Goal: Information Seeking & Learning: Check status

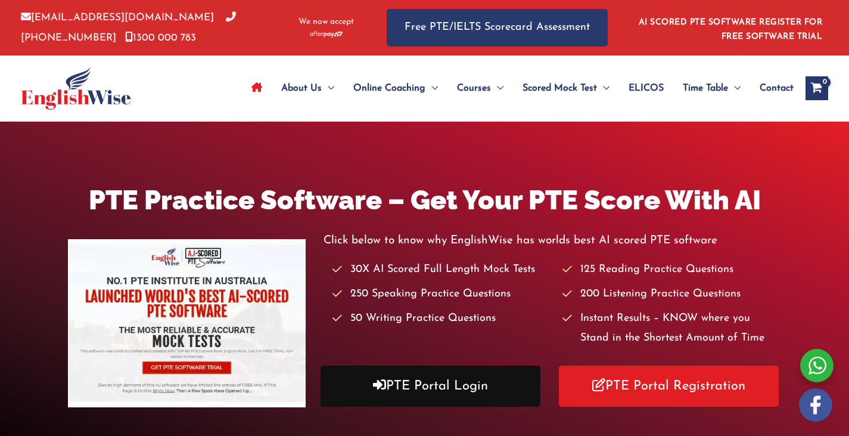
click at [483, 376] on link "PTE Portal Login" at bounding box center [431, 385] width 220 height 41
click at [471, 401] on link "PTE Portal Login" at bounding box center [431, 385] width 220 height 41
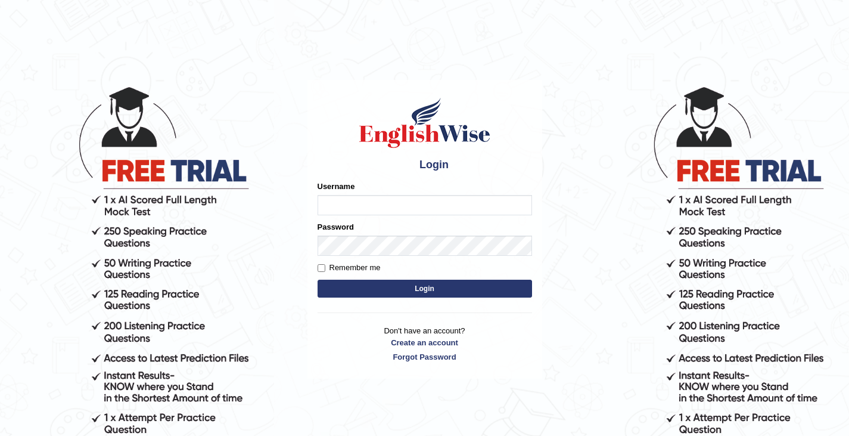
click at [610, 256] on body "Login Please fix the following errors: Username Password Remember me Login Don'…" at bounding box center [424, 260] width 849 height 436
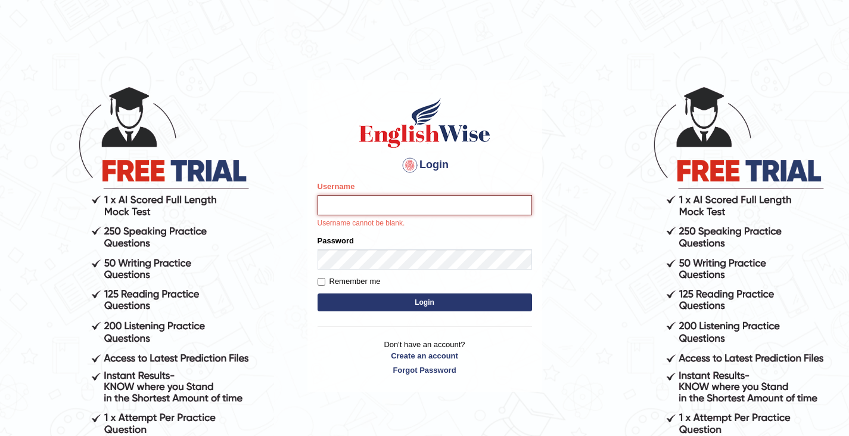
type input "rashmipoudel_parramatta"
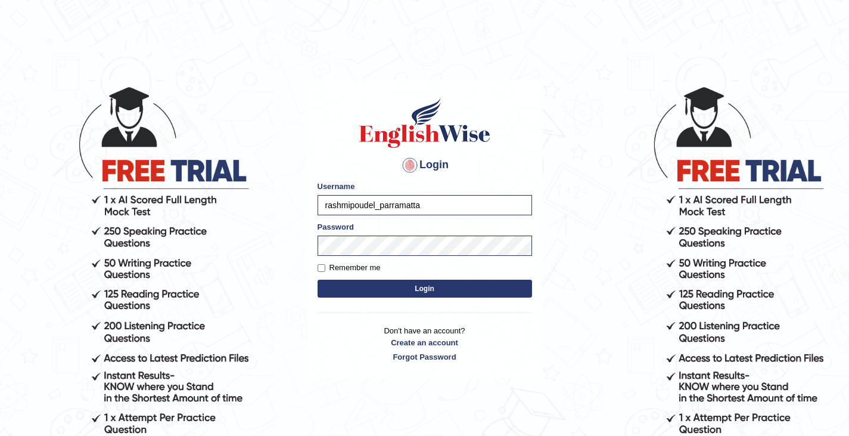
click at [475, 300] on form "Please fix the following errors: Username rashmipoudel_parramatta Password Reme…" at bounding box center [425, 241] width 215 height 120
click at [483, 300] on form "Please fix the following errors: Username rashmipoudel_parramatta Password Reme…" at bounding box center [425, 241] width 215 height 120
click at [491, 295] on button "Login" at bounding box center [425, 289] width 215 height 18
click at [440, 296] on button "Login" at bounding box center [425, 289] width 215 height 18
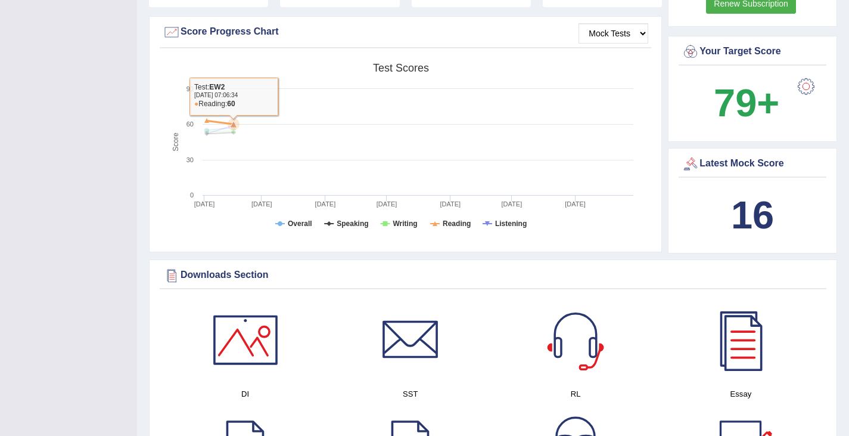
scroll to position [421, 0]
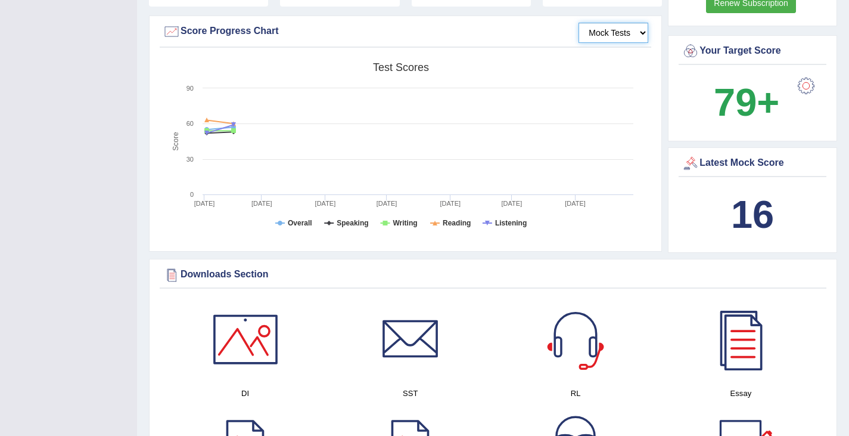
click at [589, 37] on select "Mock Tests" at bounding box center [614, 33] width 70 height 20
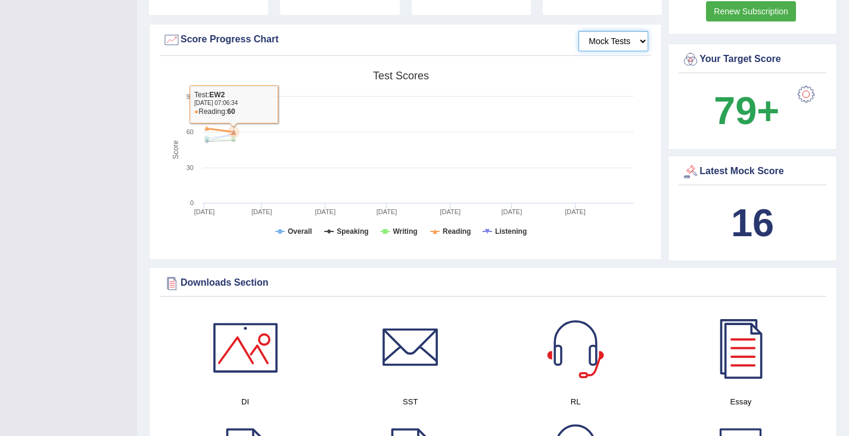
scroll to position [412, 0]
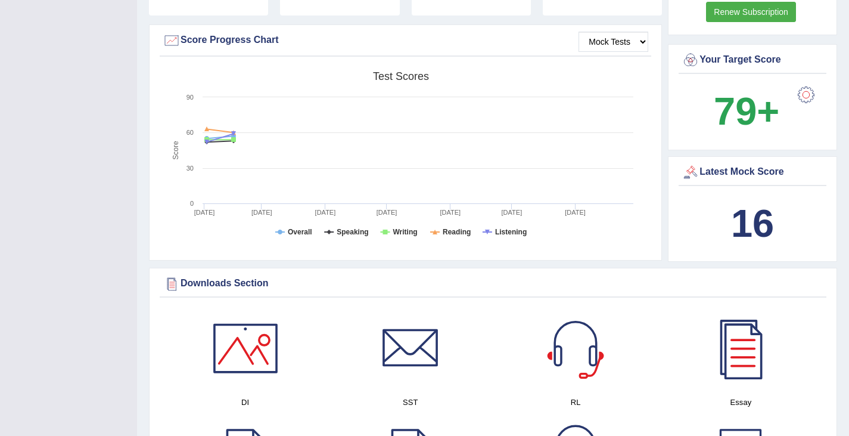
click at [170, 43] on div at bounding box center [172, 41] width 18 height 18
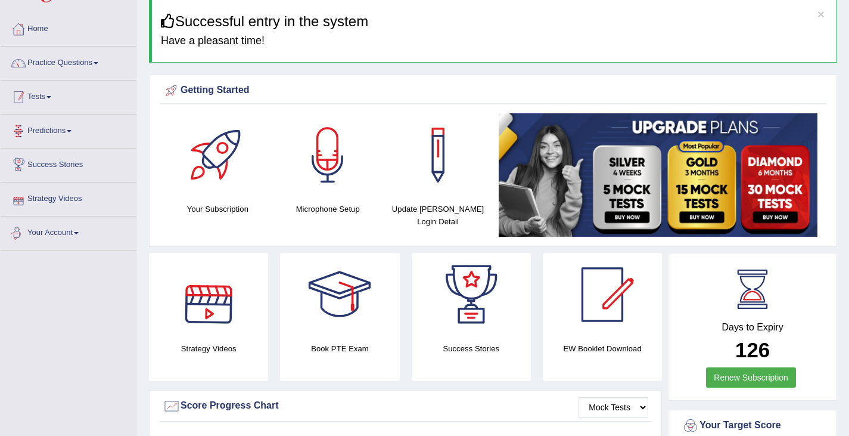
scroll to position [46, 0]
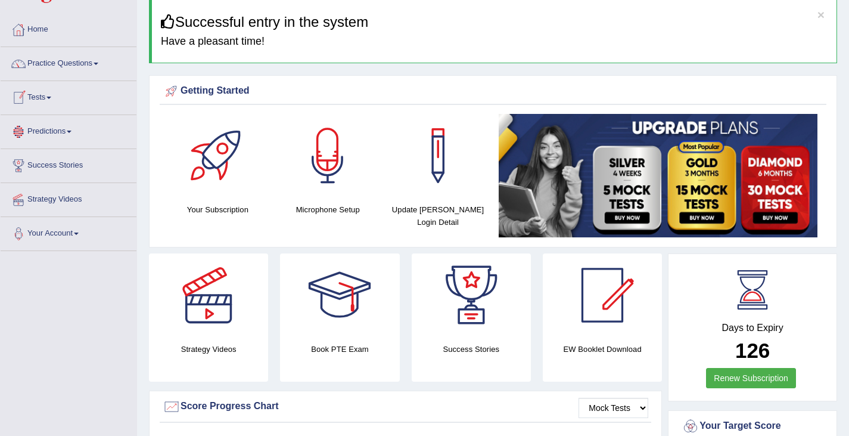
click at [43, 101] on link "Tests" at bounding box center [69, 96] width 136 height 30
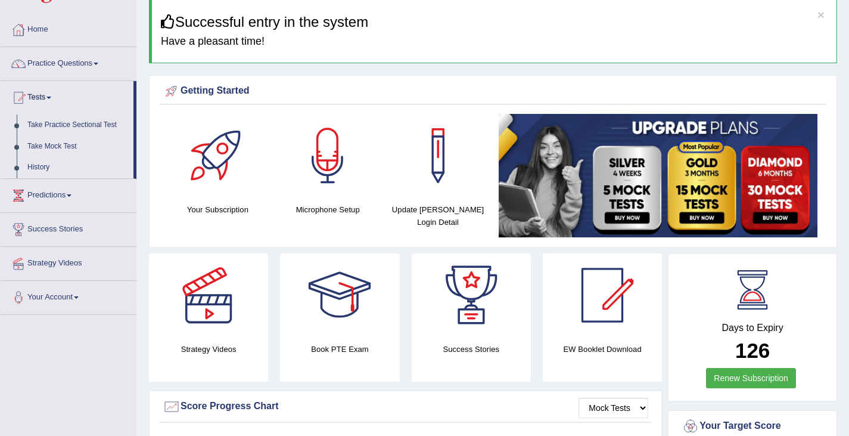
click at [42, 167] on link "History" at bounding box center [77, 167] width 111 height 21
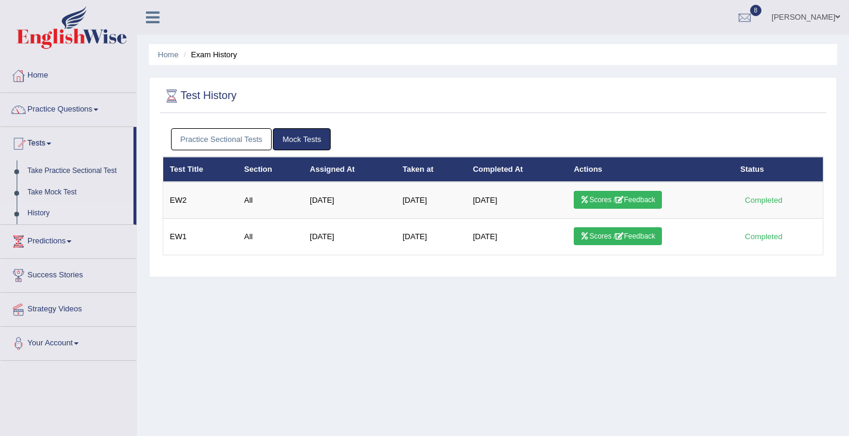
click at [238, 140] on link "Practice Sectional Tests" at bounding box center [221, 139] width 101 height 22
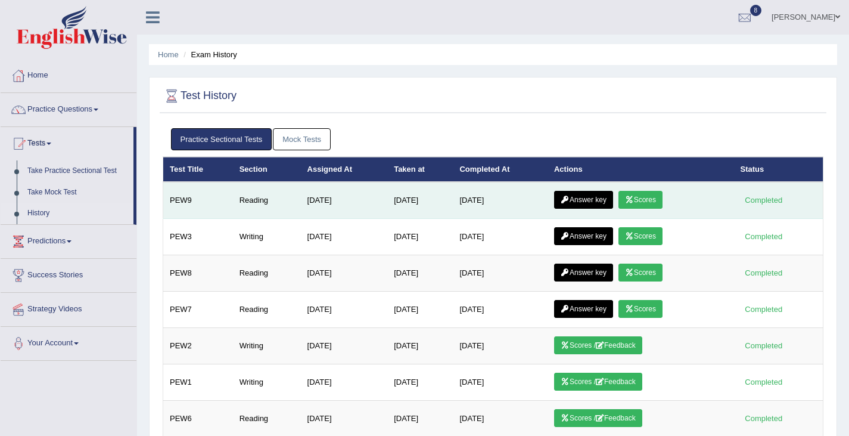
click at [648, 200] on link "Scores" at bounding box center [641, 200] width 44 height 18
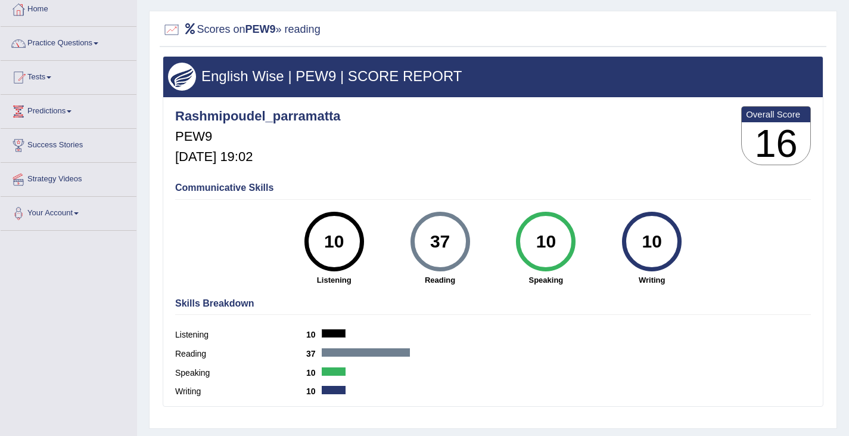
scroll to position [66, 0]
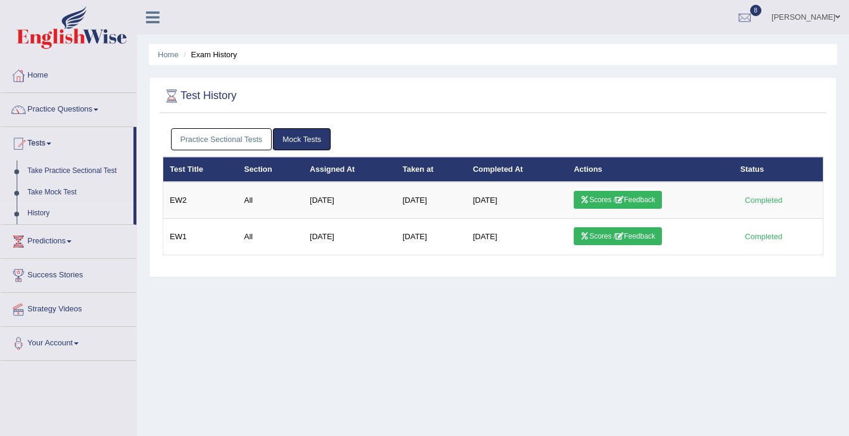
click at [251, 145] on link "Practice Sectional Tests" at bounding box center [221, 139] width 101 height 22
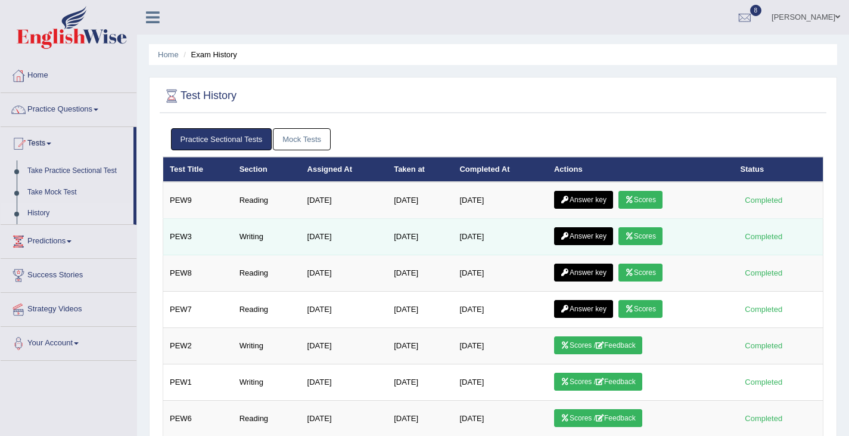
click at [651, 241] on link "Scores" at bounding box center [641, 236] width 44 height 18
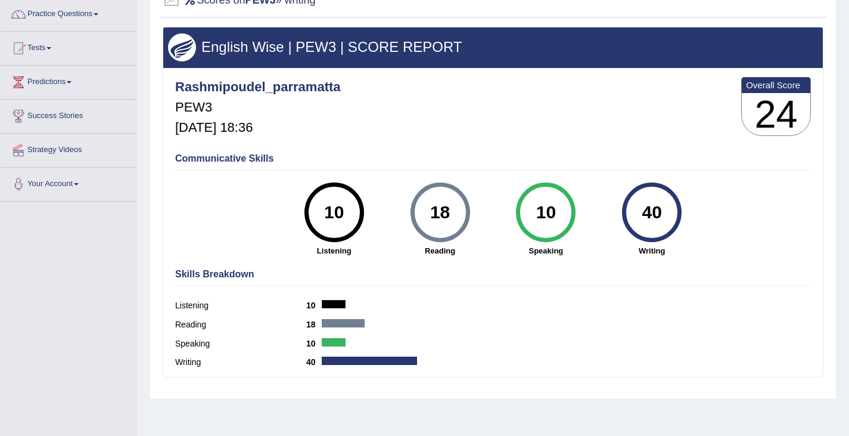
scroll to position [98, 0]
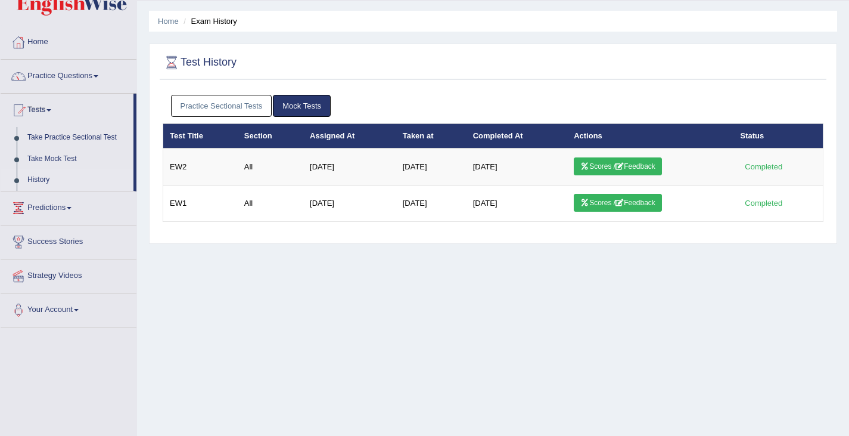
scroll to position [33, 0]
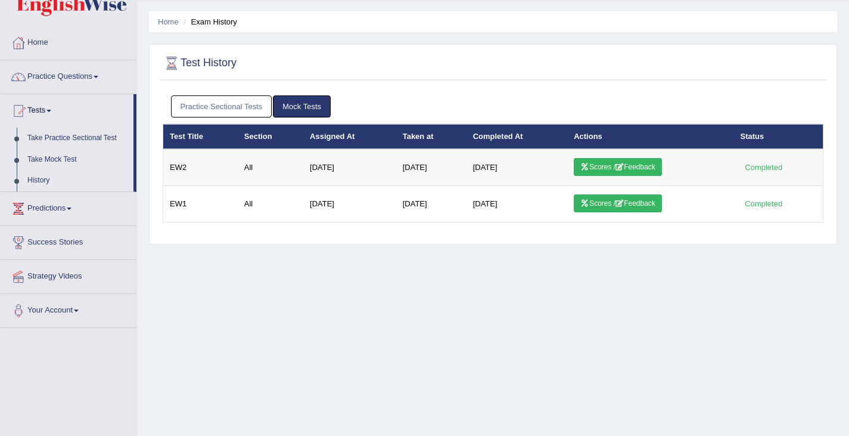
click at [213, 109] on link "Practice Sectional Tests" at bounding box center [221, 106] width 101 height 22
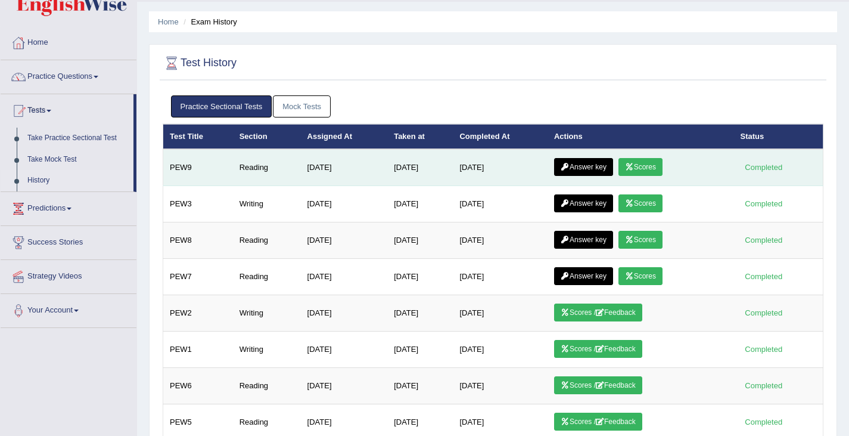
click at [590, 163] on link "Answer key" at bounding box center [583, 167] width 59 height 18
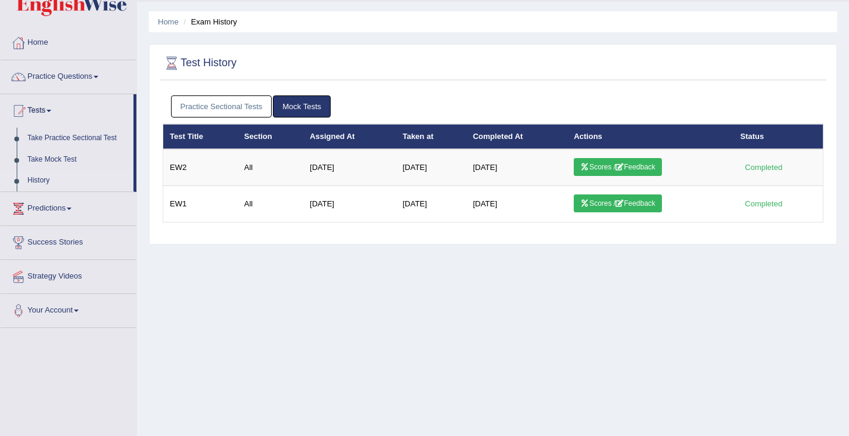
click at [244, 107] on link "Practice Sectional Tests" at bounding box center [221, 106] width 101 height 22
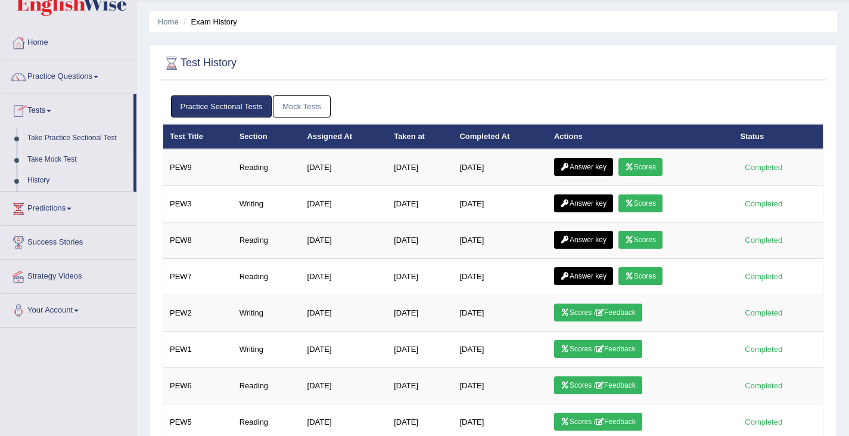
click at [63, 157] on link "Take Mock Test" at bounding box center [77, 159] width 111 height 21
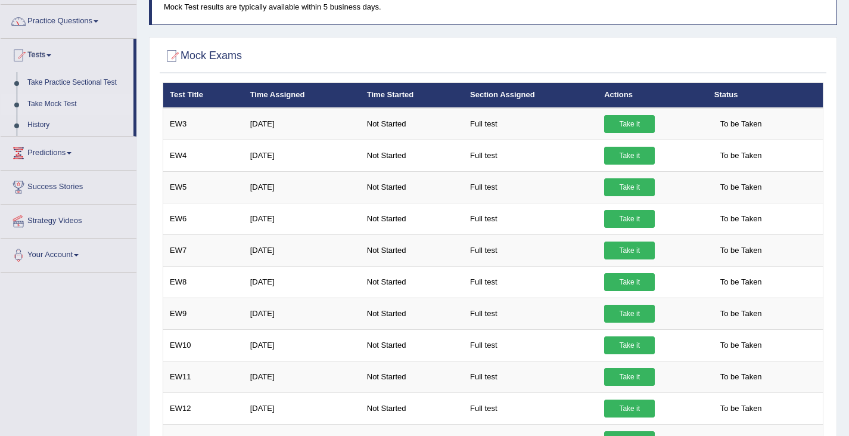
scroll to position [89, 0]
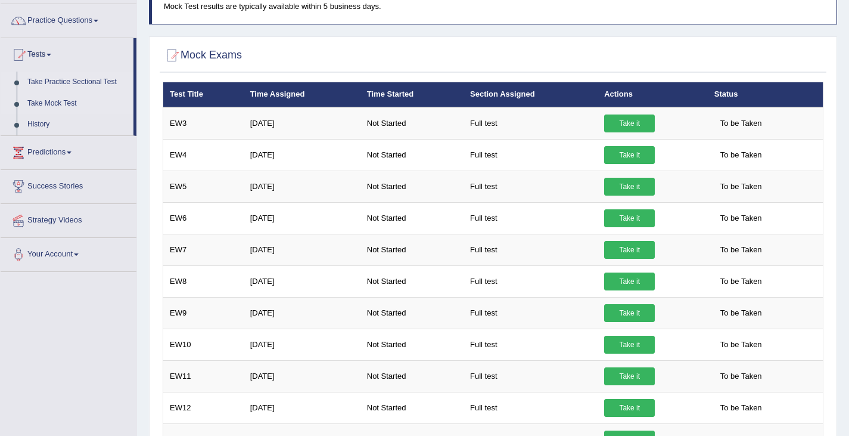
click at [77, 84] on link "Take Practice Sectional Test" at bounding box center [77, 82] width 111 height 21
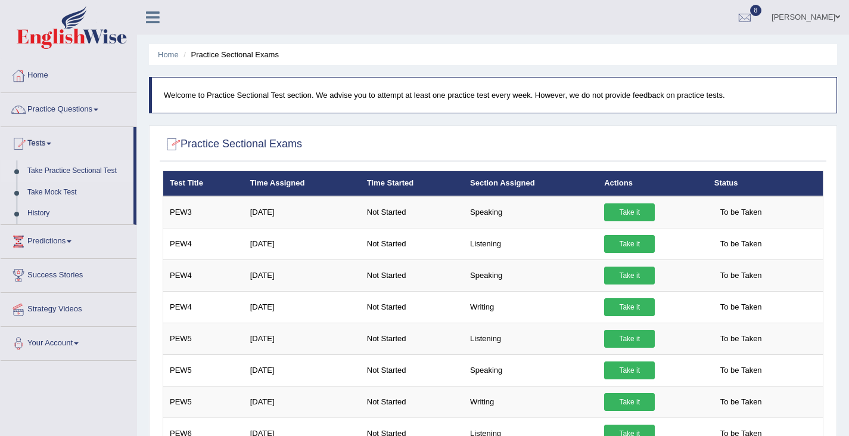
click at [246, 144] on h2 "Practice Sectional Exams" at bounding box center [232, 144] width 139 height 18
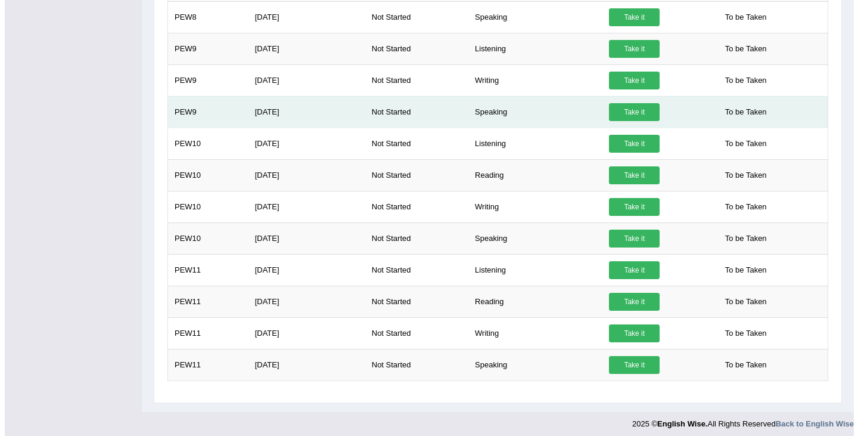
scroll to position [675, 0]
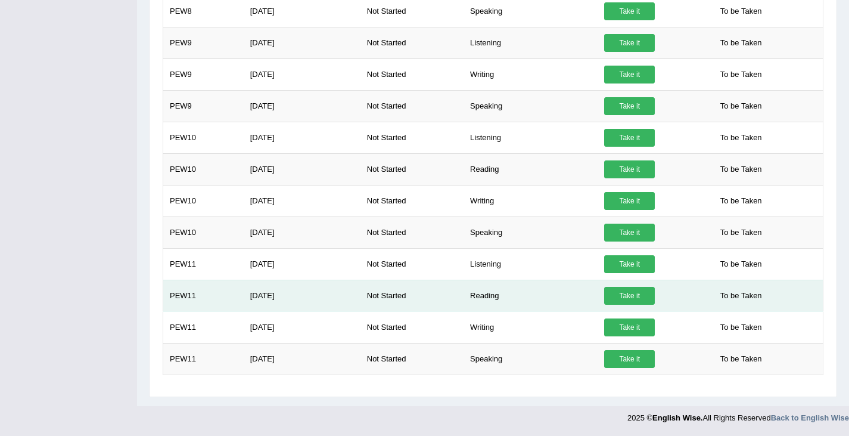
click at [628, 296] on link "Take it" at bounding box center [629, 296] width 51 height 18
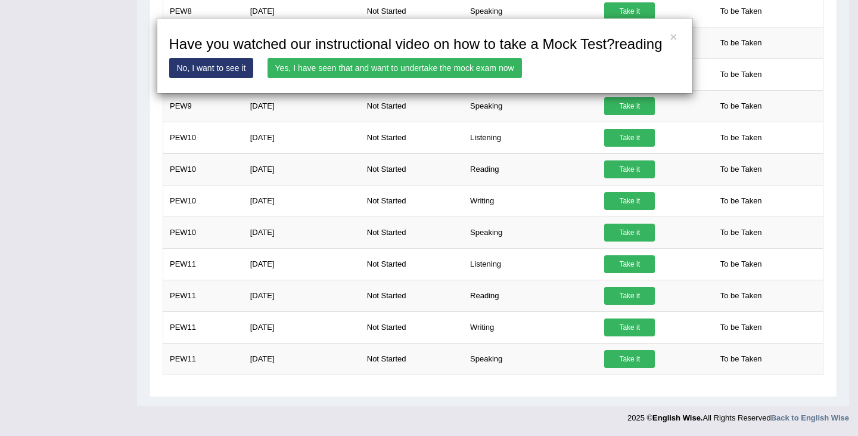
click at [343, 67] on link "Yes, I have seen that and want to undertake the mock exam now" at bounding box center [395, 68] width 254 height 20
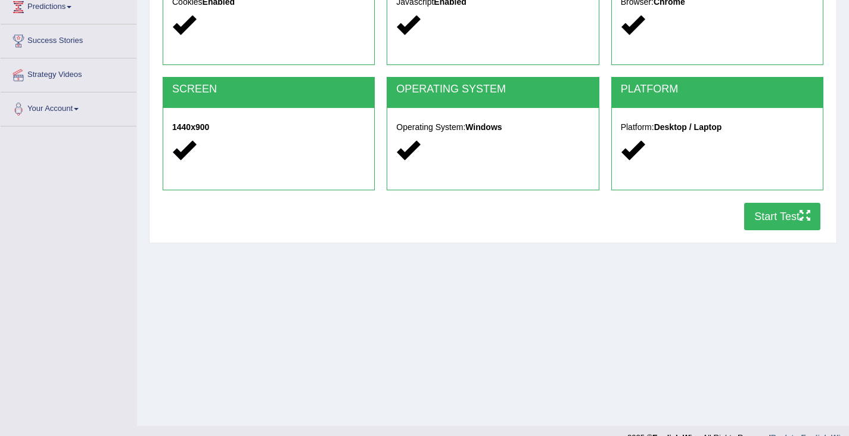
scroll to position [171, 0]
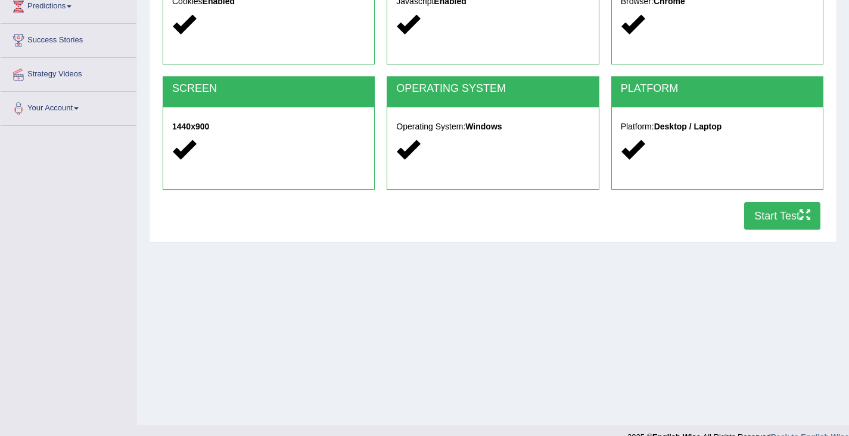
click at [764, 216] on button "Start Test" at bounding box center [782, 215] width 76 height 27
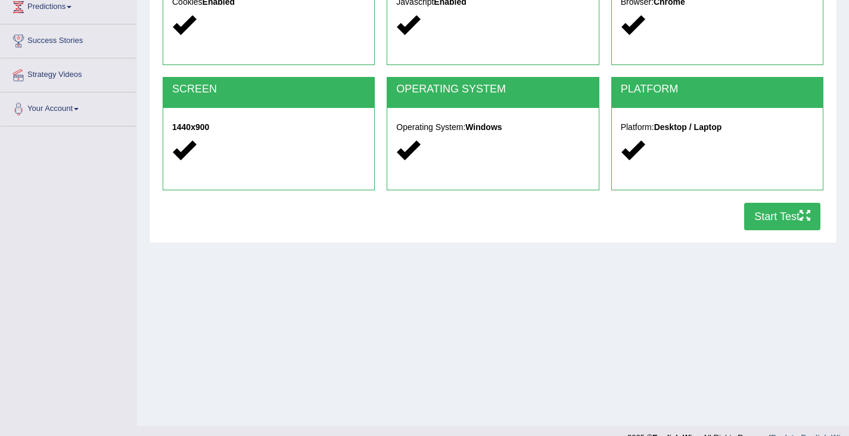
scroll to position [190, 0]
